Goal: Task Accomplishment & Management: Manage account settings

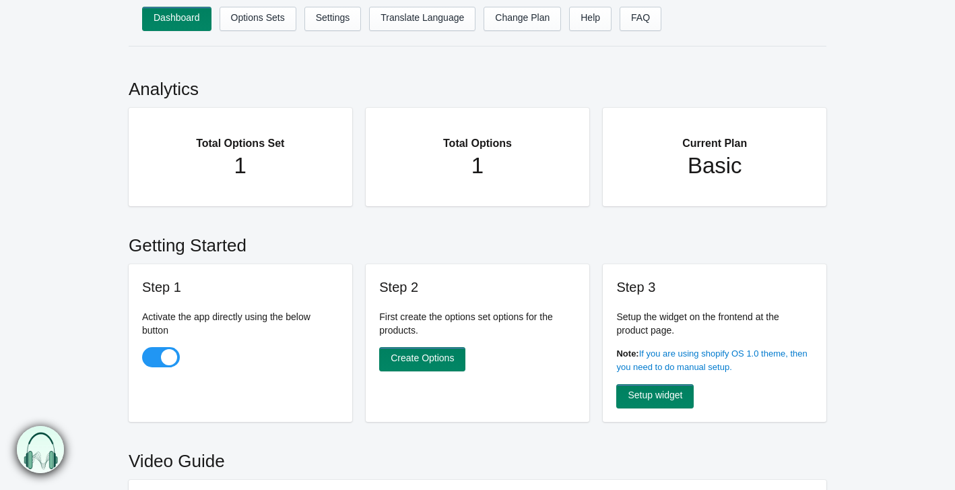
click at [45, 259] on main "Analytics Total Options Set 1 Total Options 1 Current Plan Basic Getting Starte…" at bounding box center [477, 477] width 955 height 834
click at [488, 151] on h2 "Total Options" at bounding box center [478, 136] width 170 height 31
click at [223, 140] on h2 "Total Options Set" at bounding box center [241, 136] width 170 height 31
click at [227, 148] on h2 "Total Options Set" at bounding box center [241, 136] width 170 height 31
click at [239, 170] on h1 "1" at bounding box center [241, 165] width 170 height 27
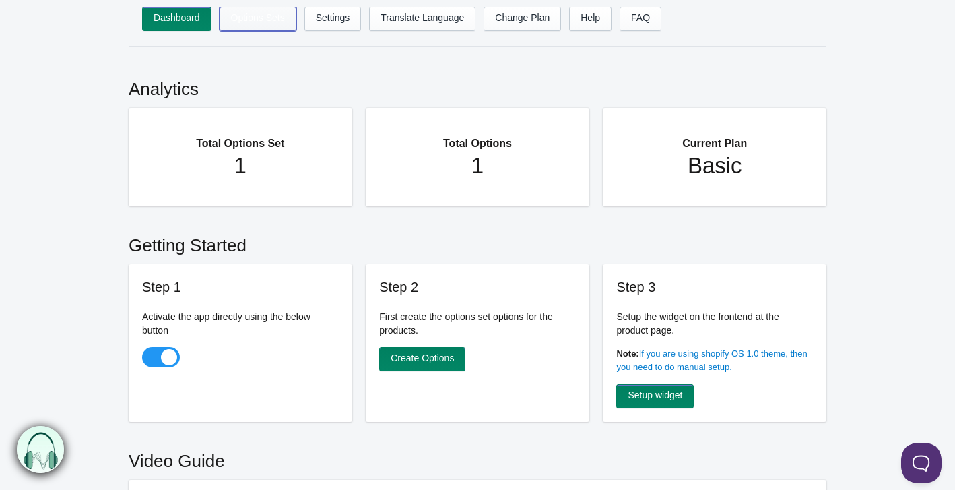
click at [272, 22] on link "Options Sets" at bounding box center [258, 19] width 77 height 24
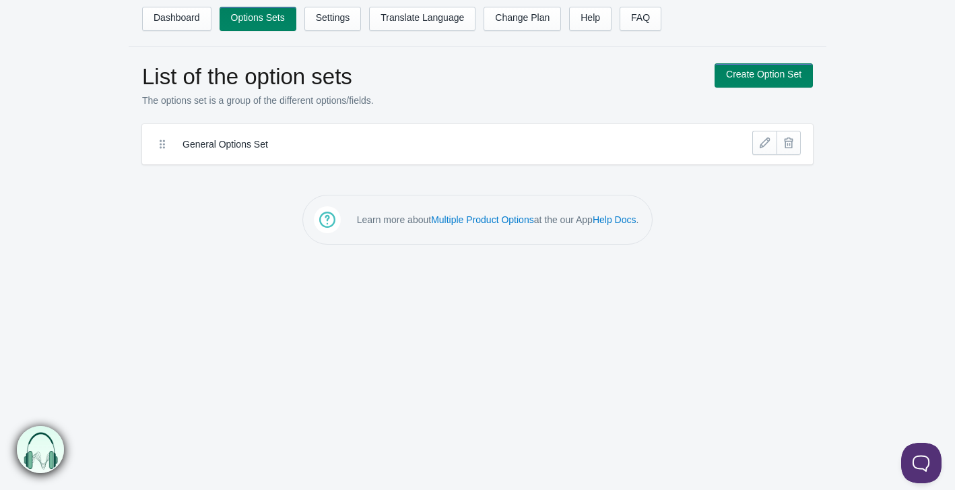
click at [185, 144] on label "General Options Set" at bounding box center [428, 143] width 491 height 13
click at [160, 140] on icon at bounding box center [162, 143] width 13 height 13
click at [214, 141] on label "General Options Set" at bounding box center [428, 143] width 491 height 13
click at [312, 143] on label "General Options Set" at bounding box center [428, 143] width 491 height 13
click at [762, 139] on link at bounding box center [765, 143] width 24 height 24
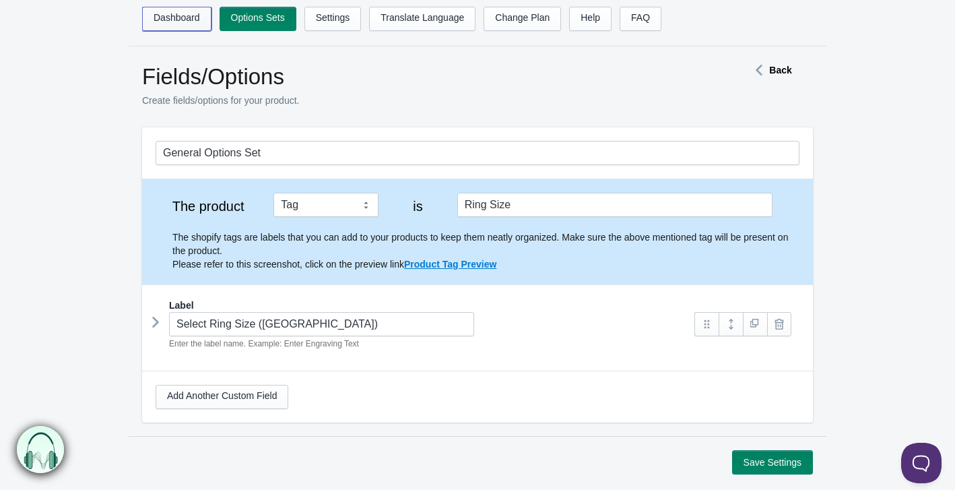
click at [161, 15] on link "Dashboard" at bounding box center [176, 19] width 69 height 24
click at [73, 41] on header "Dashboard Options Sets Settings Translate Language Change Plan Help FAQ Hook te…" at bounding box center [477, 23] width 955 height 46
